Goal: Transaction & Acquisition: Purchase product/service

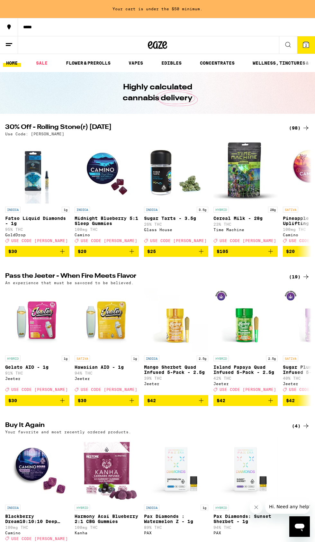
click at [305, 41] on icon at bounding box center [306, 45] width 8 height 8
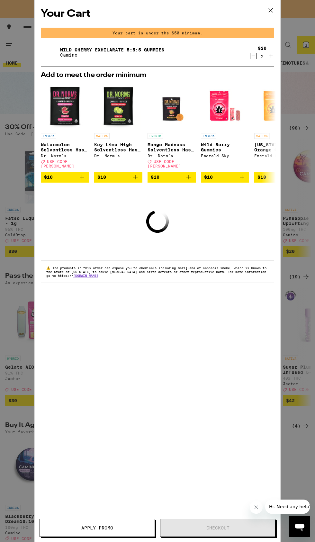
click at [271, 57] on icon "Increment" at bounding box center [272, 56] width 4 height 4
